Goal: Obtain resource: Download file/media

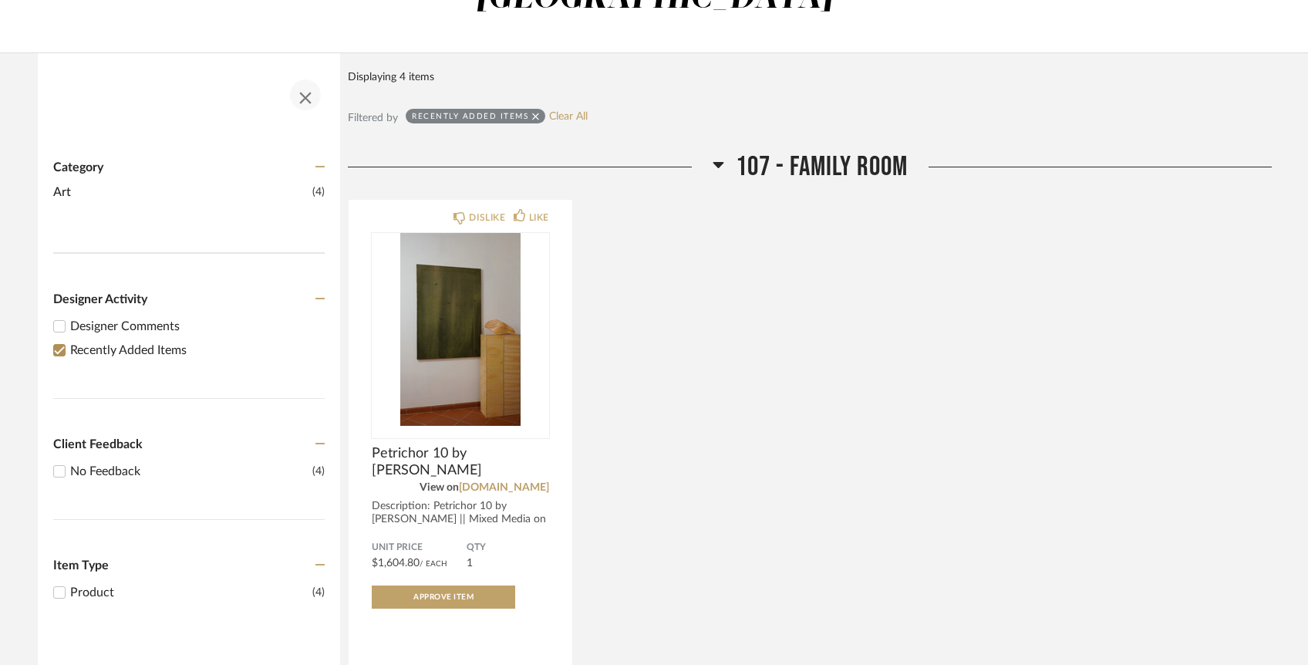
click at [305, 76] on span "button" at bounding box center [305, 94] width 37 height 37
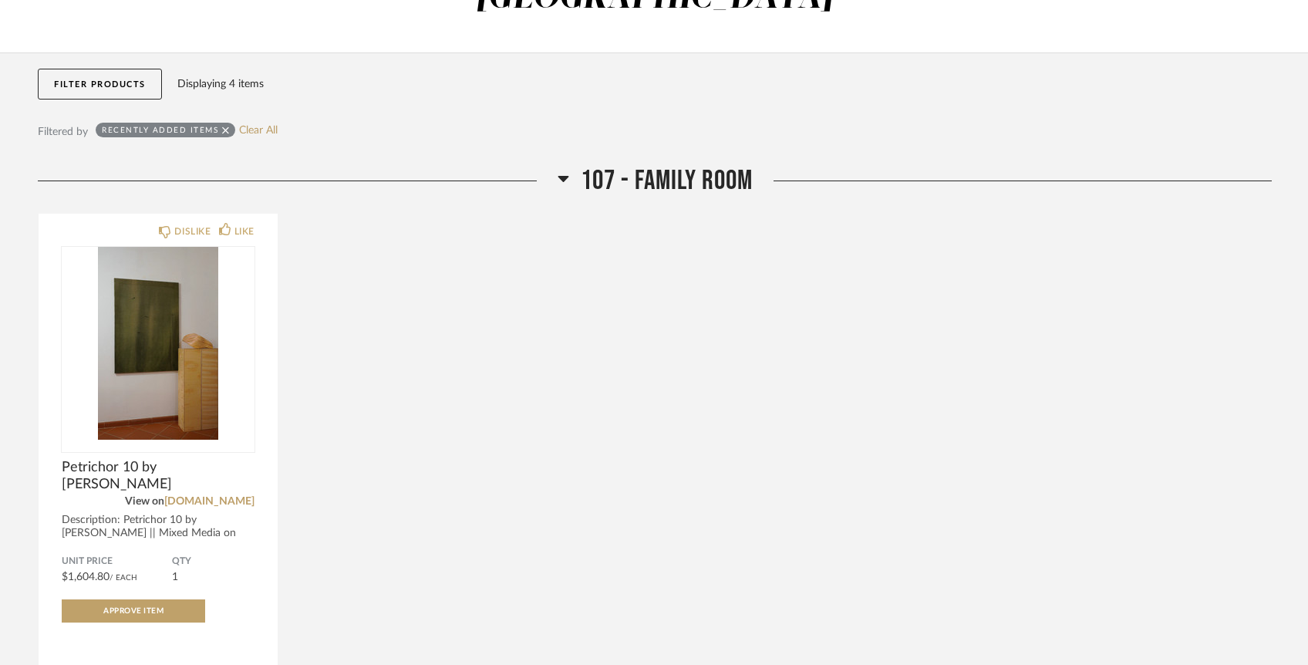
click at [222, 125] on icon at bounding box center [225, 130] width 7 height 11
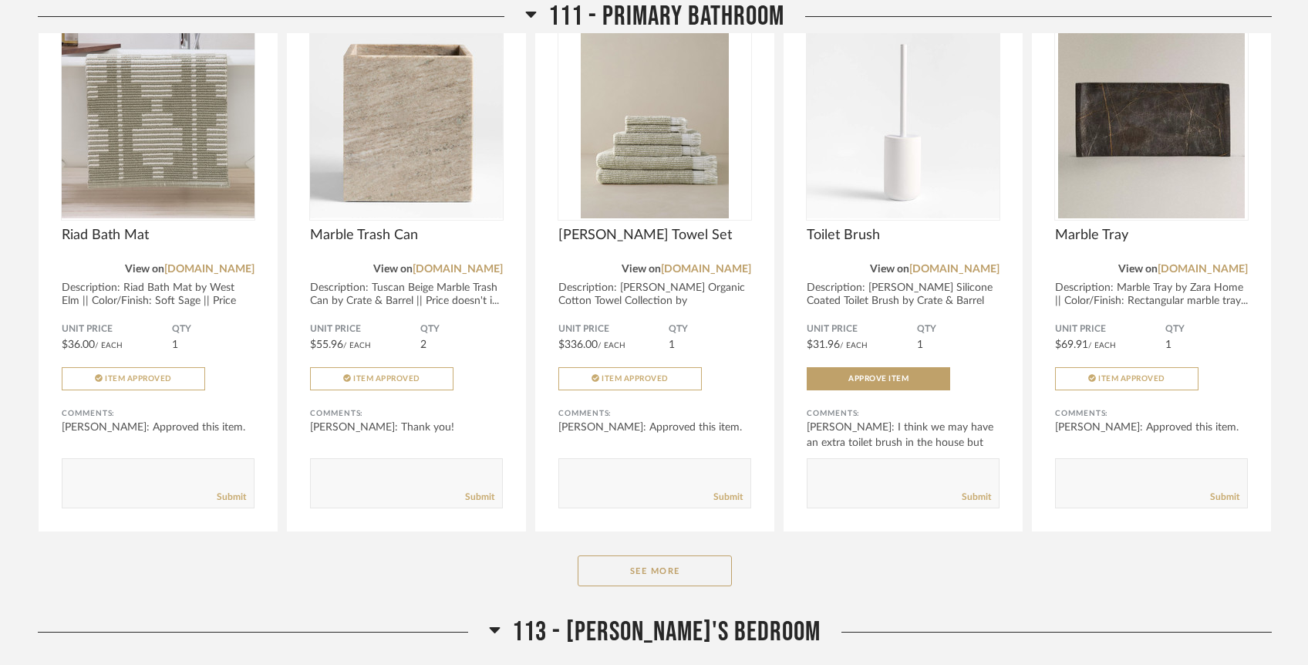
scroll to position [4981, 0]
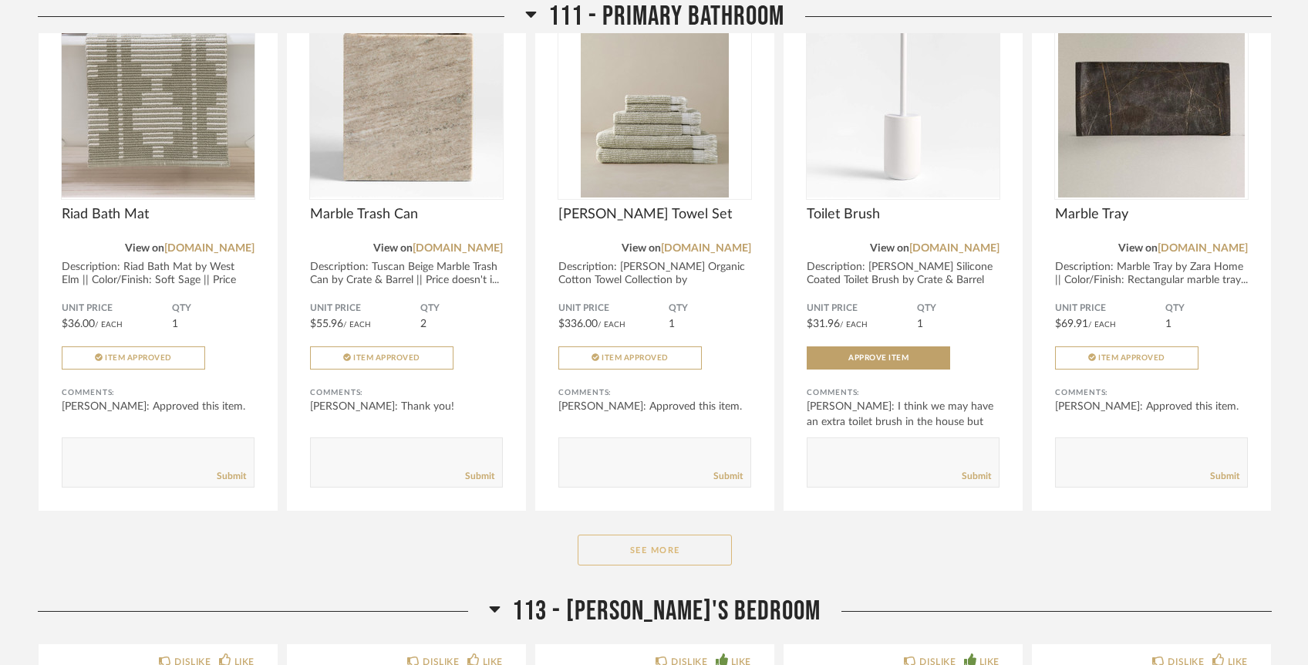
click at [642, 534] on button "See More" at bounding box center [654, 549] width 154 height 31
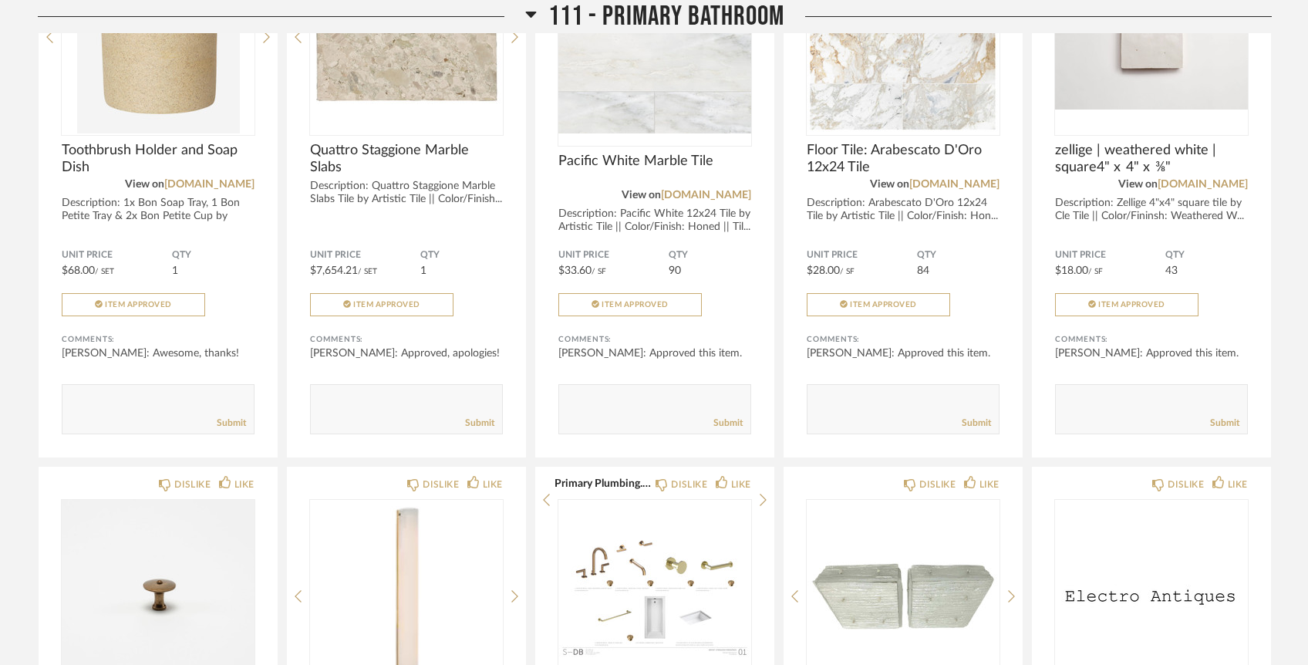
scroll to position [5178, 0]
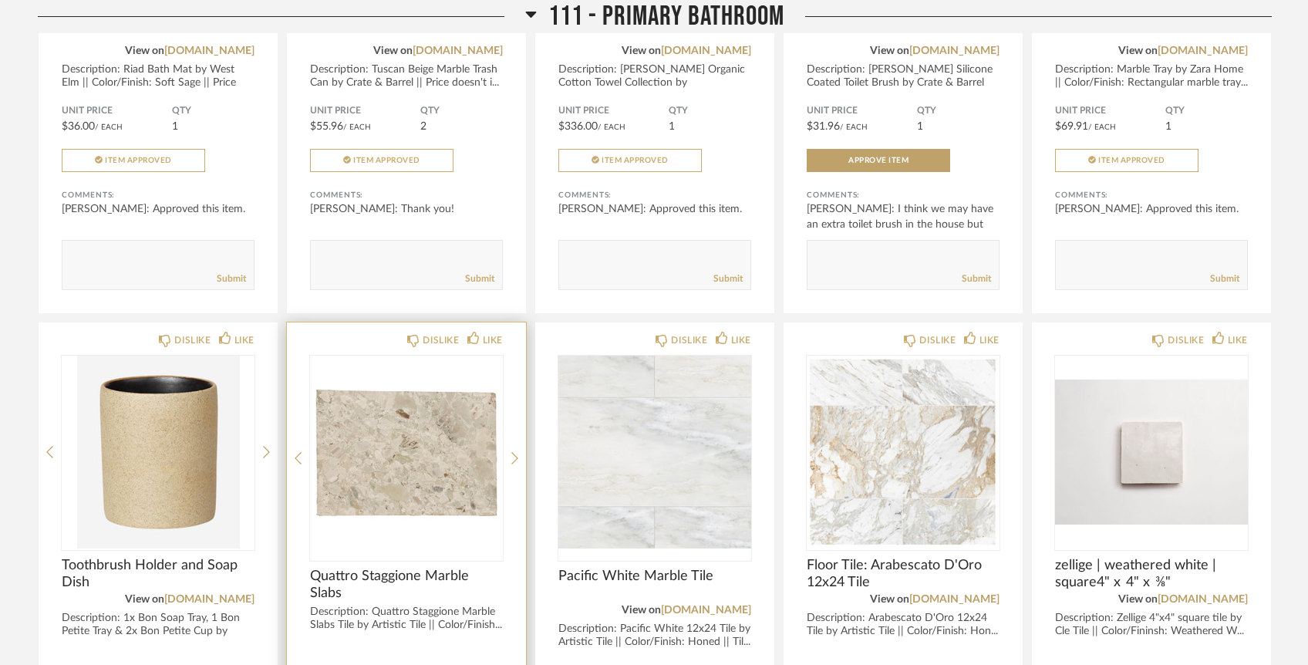
click at [0, 0] on img at bounding box center [0, 0] width 0 height 0
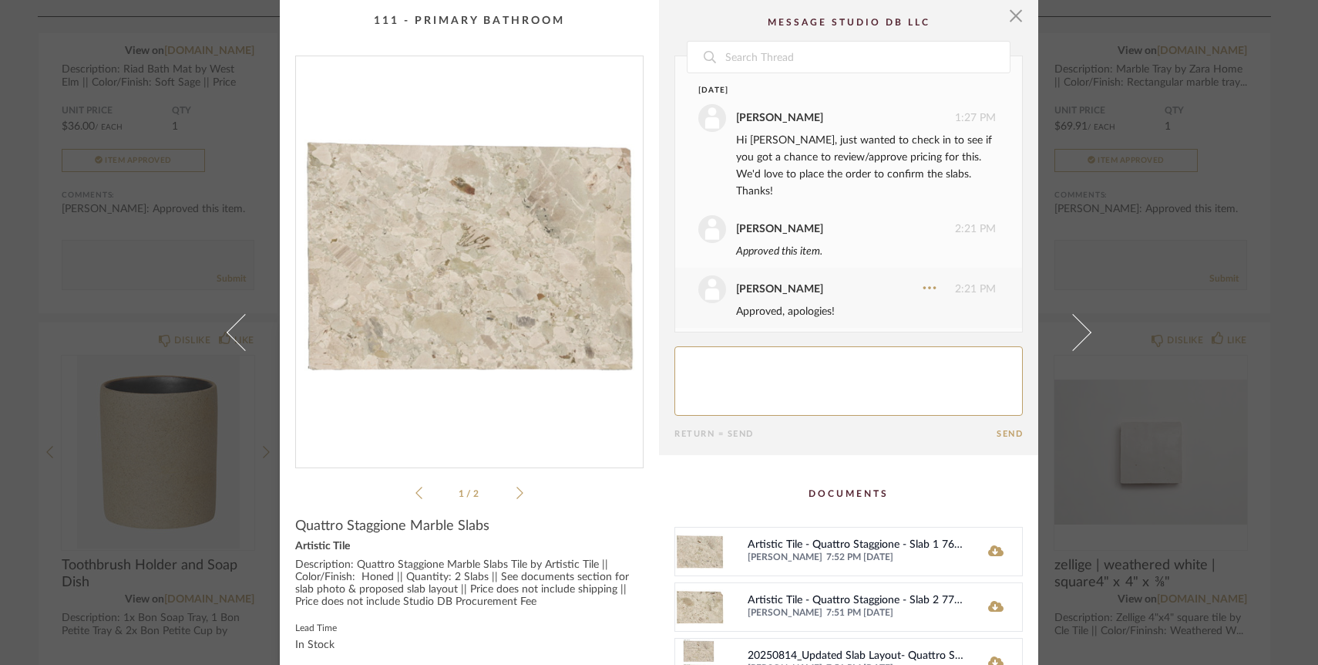
scroll to position [137, 0]
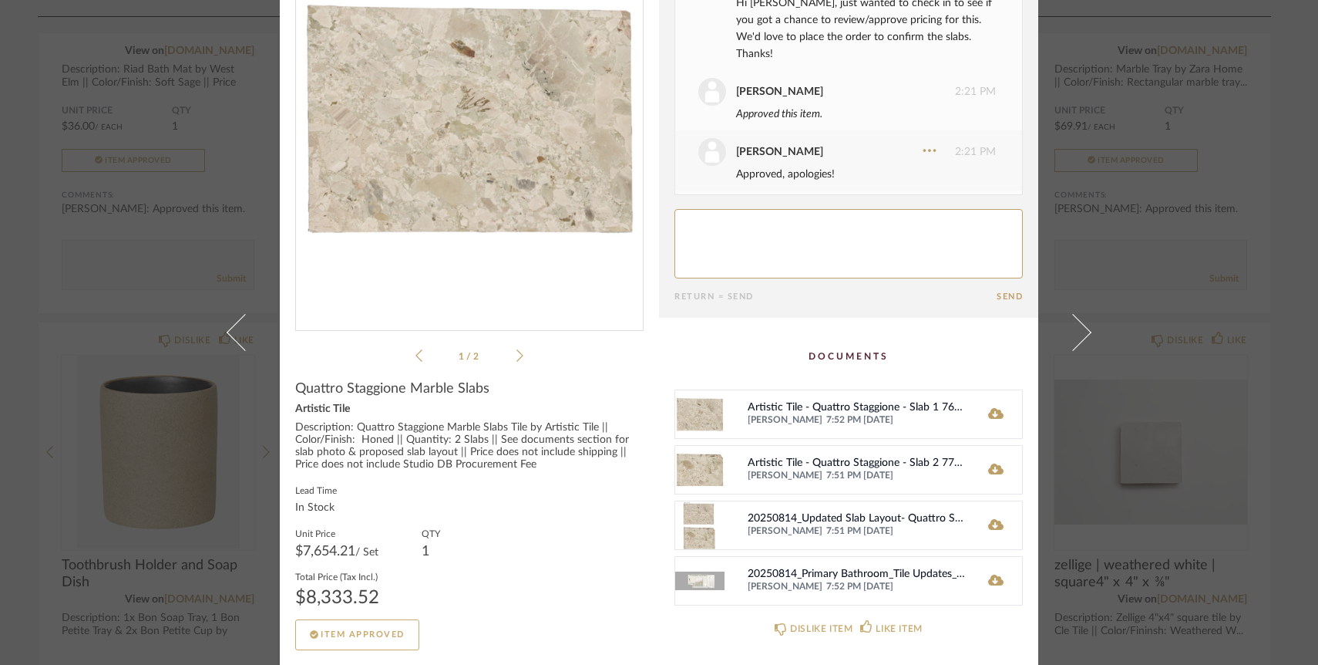
click at [721, 584] on div "20250814_Primary Bathroom_Tile Updates_Updated Render.jpg [PERSON_NAME] 7:52 PM…" at bounding box center [849, 580] width 348 height 49
click at [993, 584] on icon at bounding box center [995, 579] width 15 height 11
click at [695, 522] on img at bounding box center [699, 525] width 49 height 48
click at [995, 520] on icon at bounding box center [995, 524] width 15 height 12
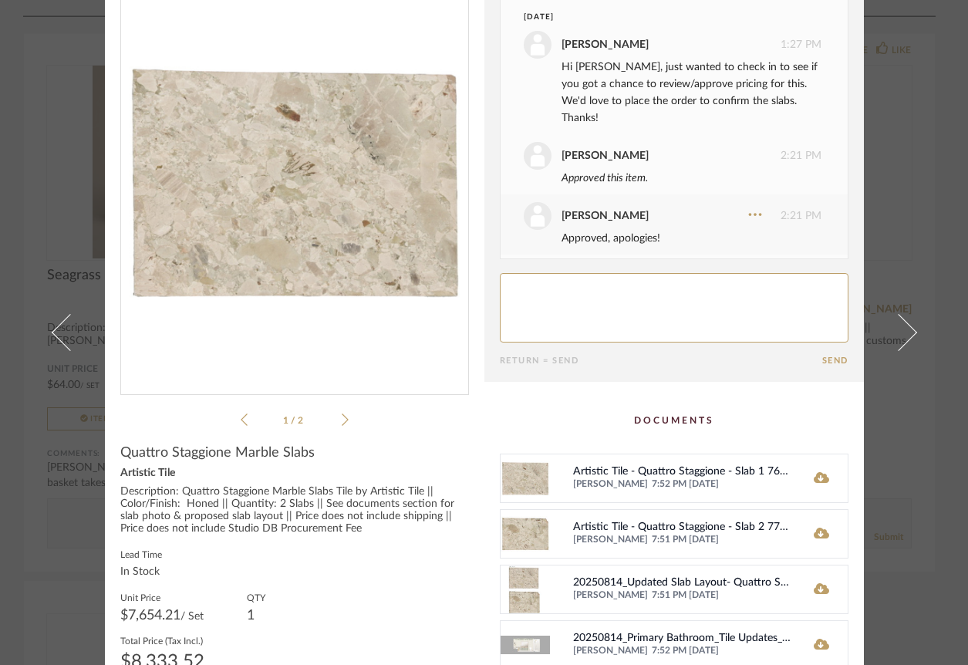
scroll to position [0, 0]
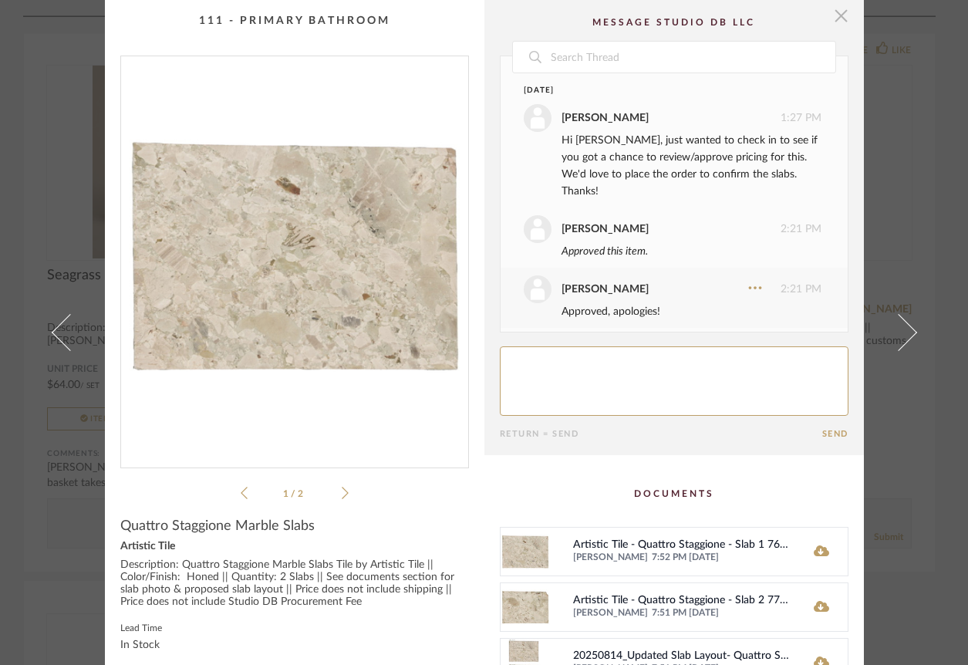
click at [837, 21] on span "button" at bounding box center [841, 15] width 31 height 31
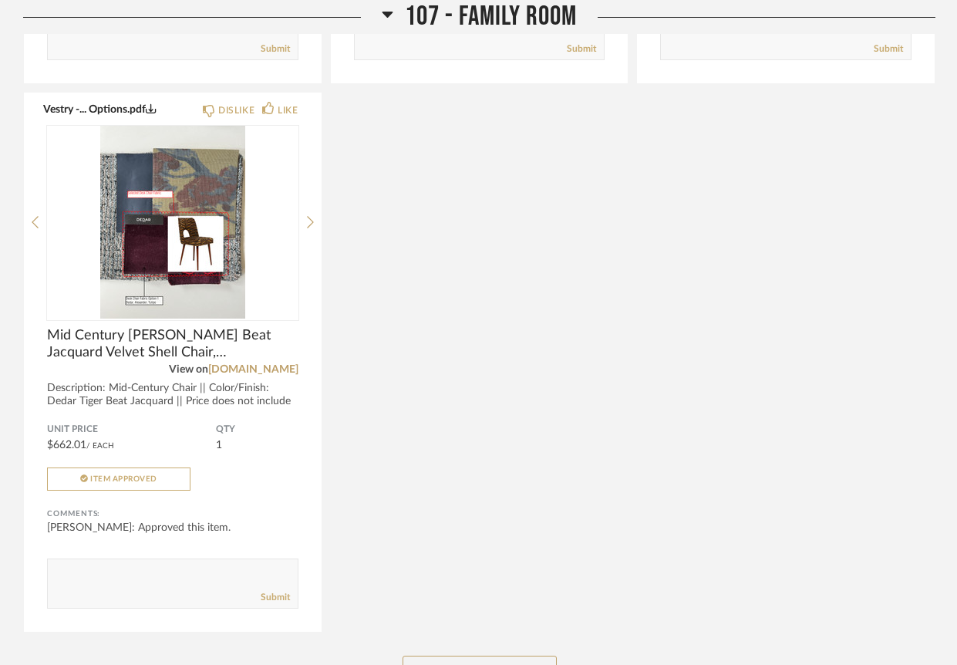
scroll to position [6899, 0]
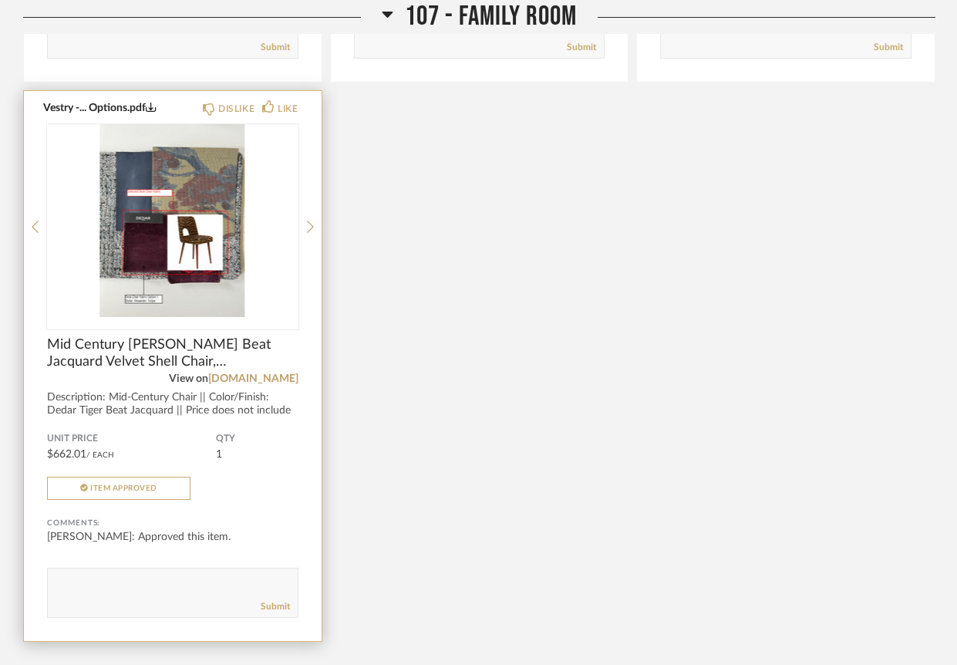
click at [0, 0] on img at bounding box center [0, 0] width 0 height 0
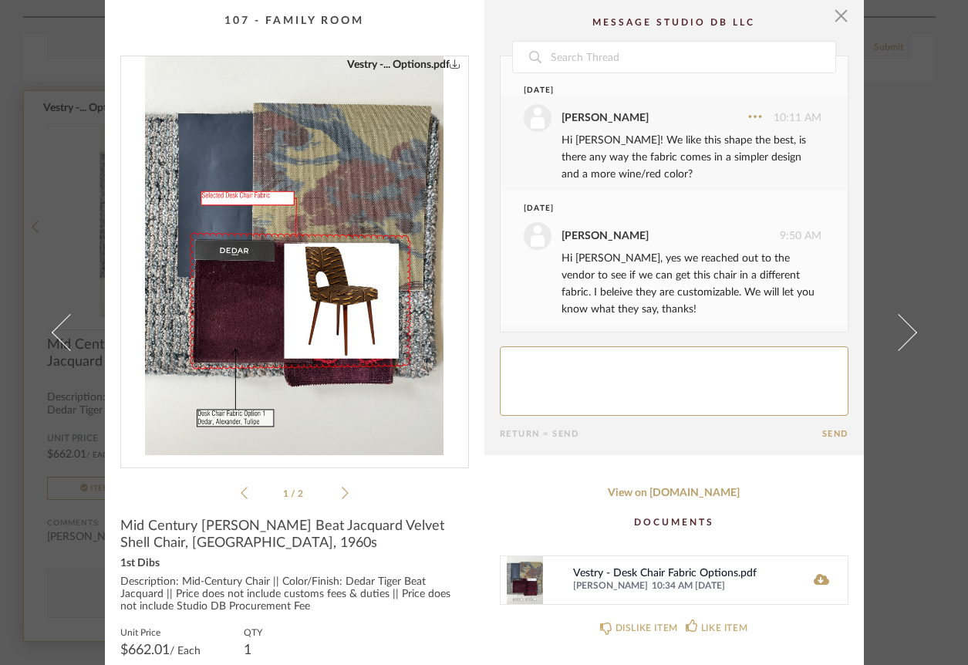
scroll to position [611, 0]
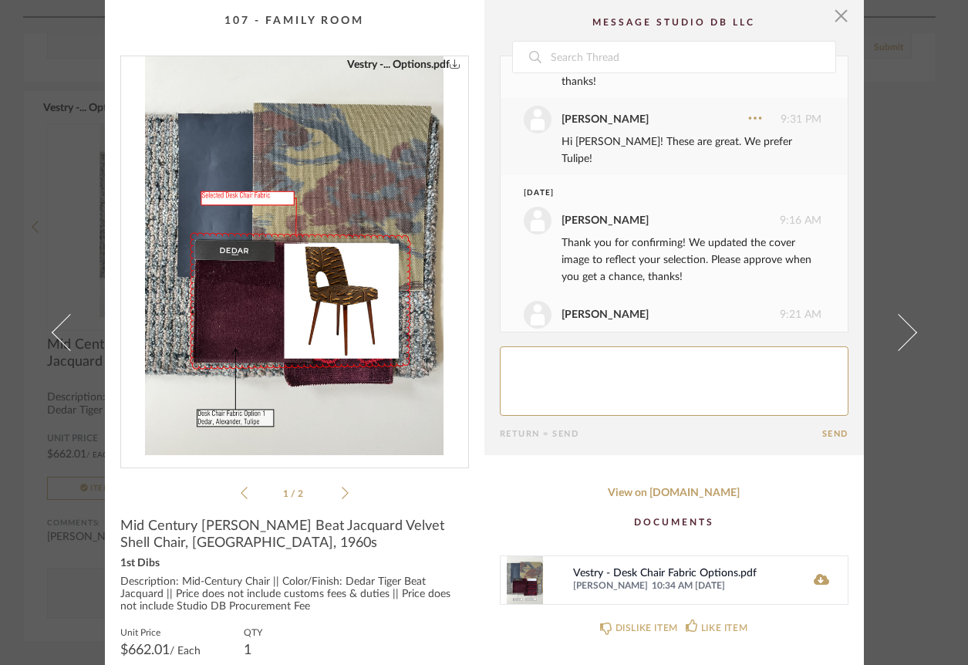
click at [342, 496] on icon at bounding box center [345, 493] width 7 height 14
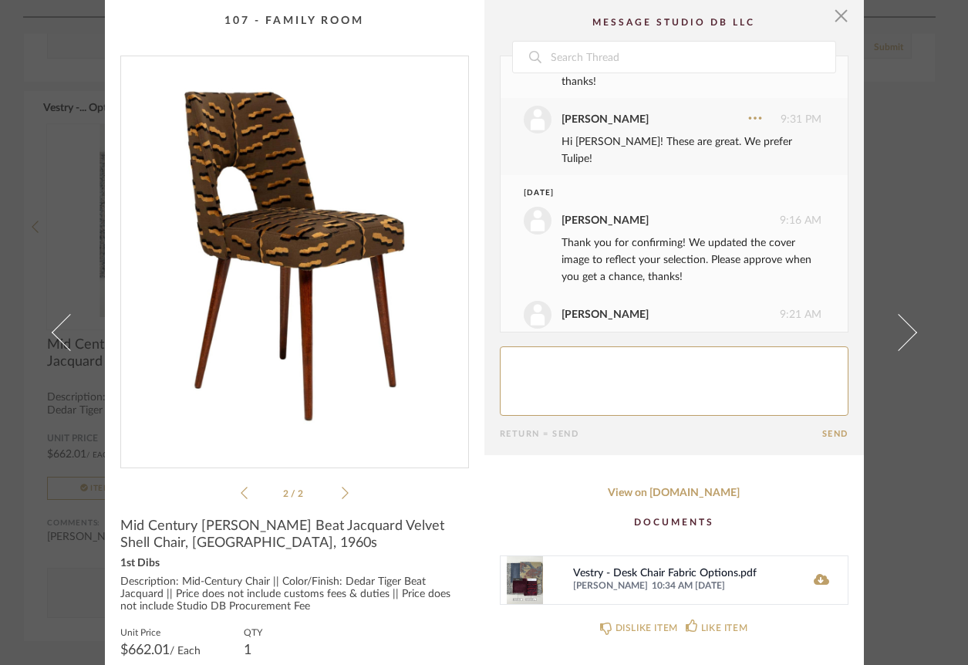
click at [241, 494] on icon at bounding box center [244, 493] width 7 height 14
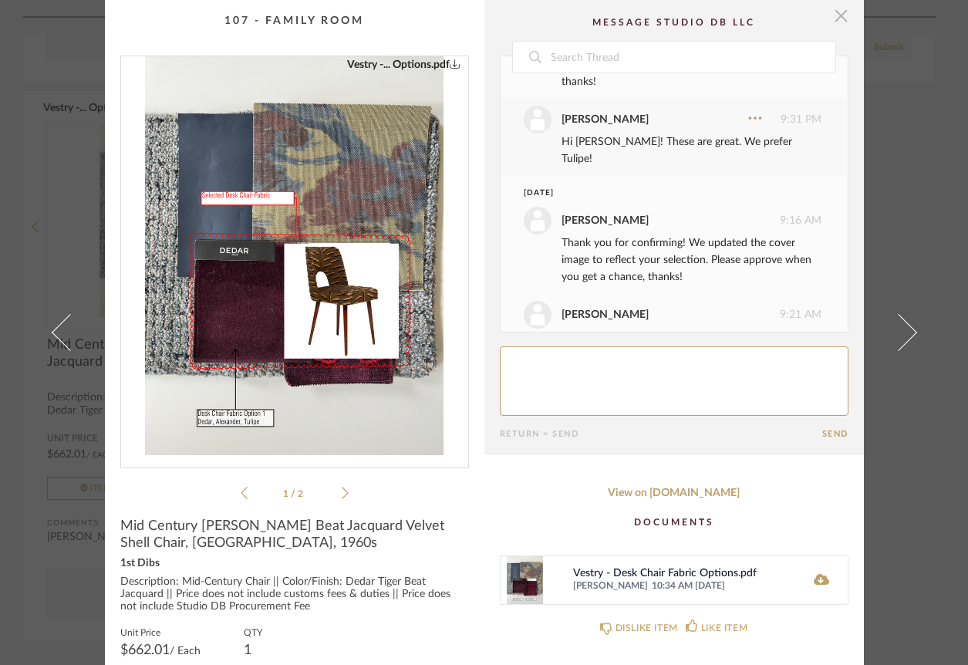
click at [837, 21] on span "button" at bounding box center [841, 15] width 31 height 31
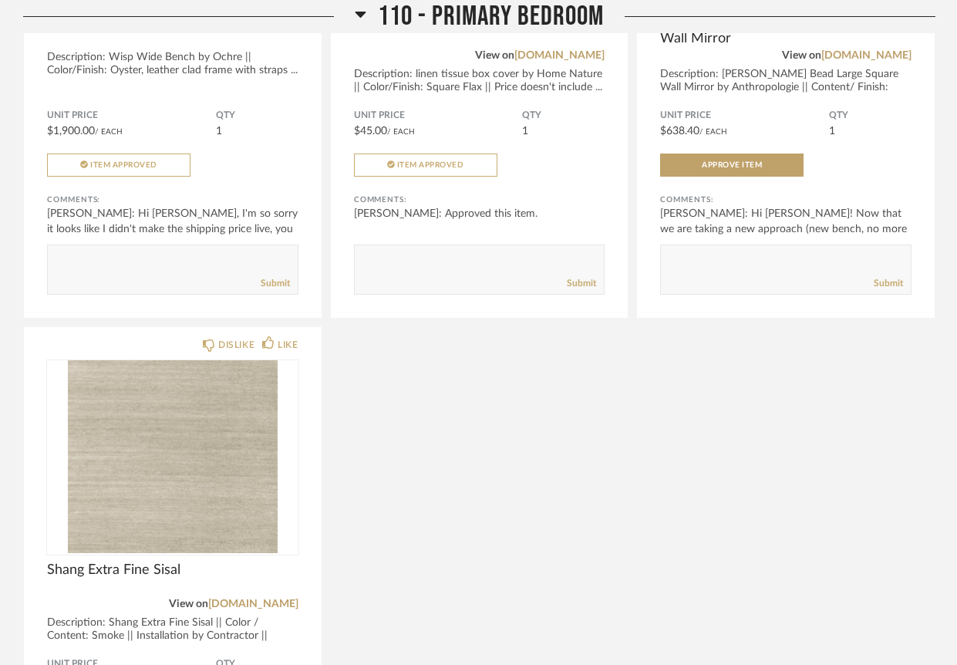
scroll to position [7959, 0]
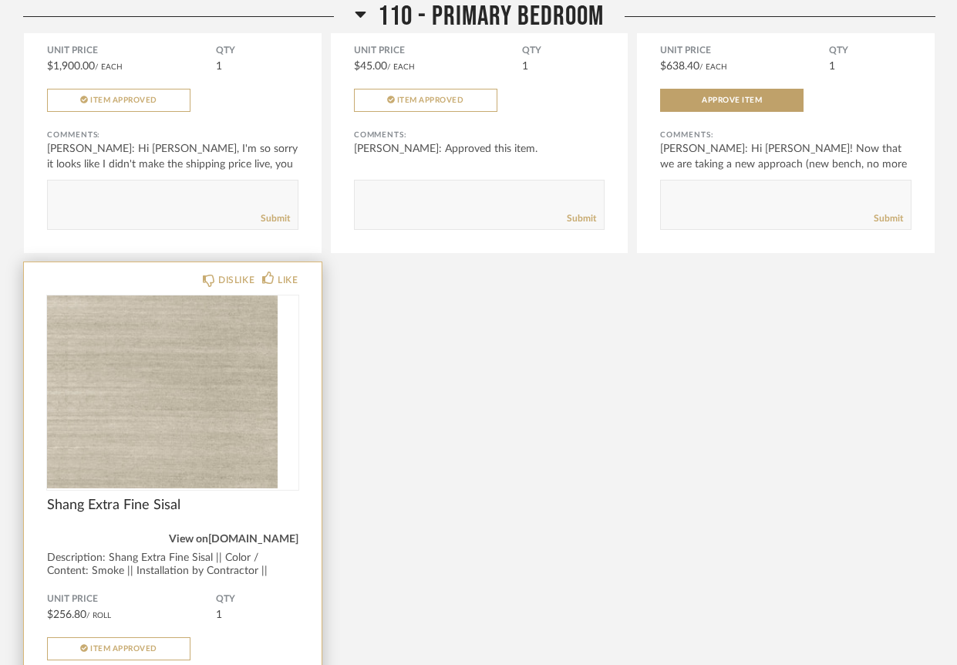
click at [247, 511] on div "DISLIKE LIKE Shang Extra Fine Sisal View on [DOMAIN_NAME] Description: Shang Ex…" at bounding box center [173, 531] width 298 height 539
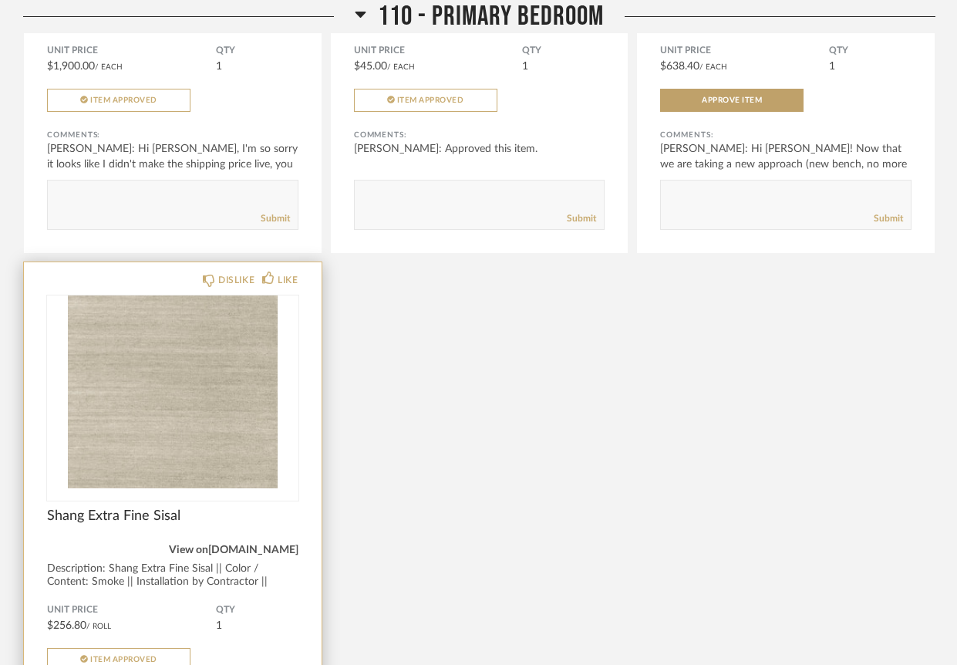
click at [254, 544] on link "[DOMAIN_NAME]" at bounding box center [253, 549] width 90 height 11
